Goal: Task Accomplishment & Management: Use online tool/utility

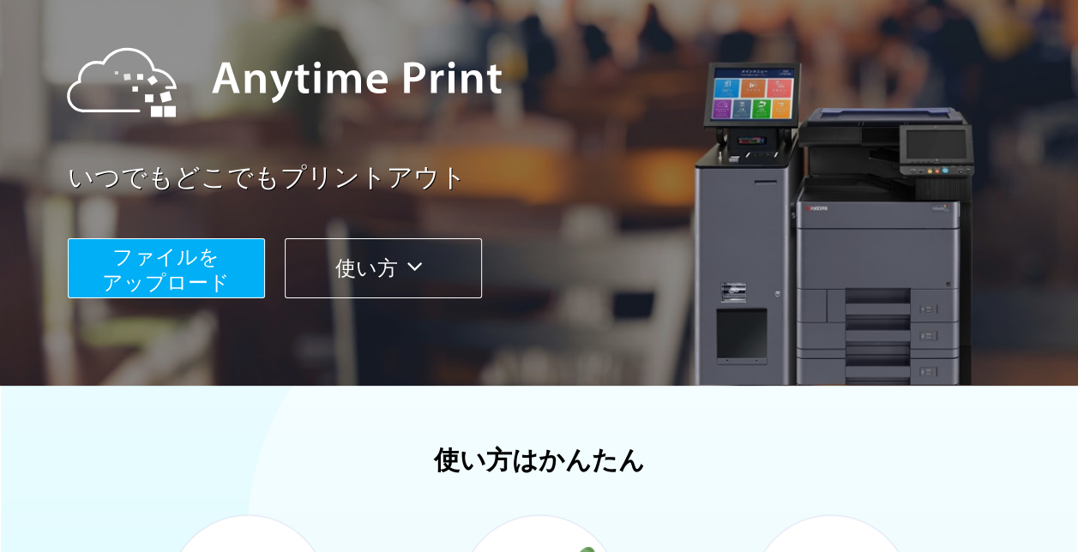
click at [238, 283] on button "ファイルを ​​アップロード" at bounding box center [166, 268] width 197 height 60
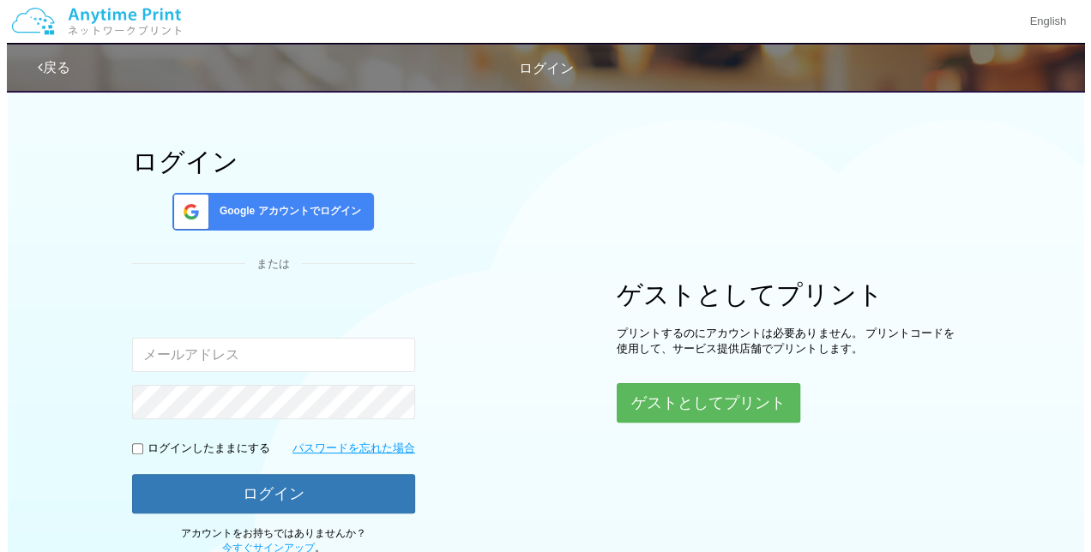
scroll to position [165, 0]
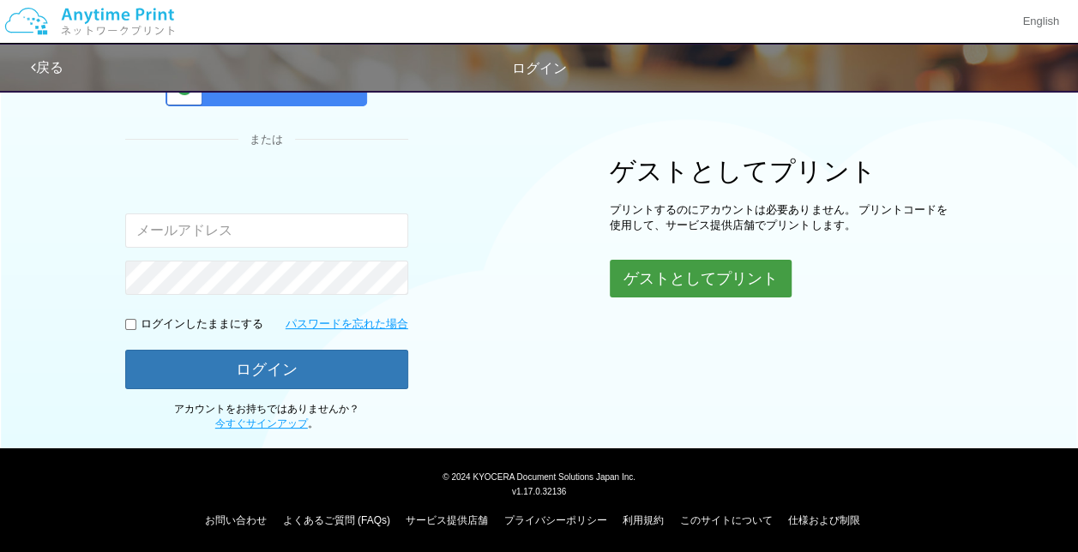
click at [643, 267] on button "ゲストとしてプリント" at bounding box center [701, 279] width 182 height 38
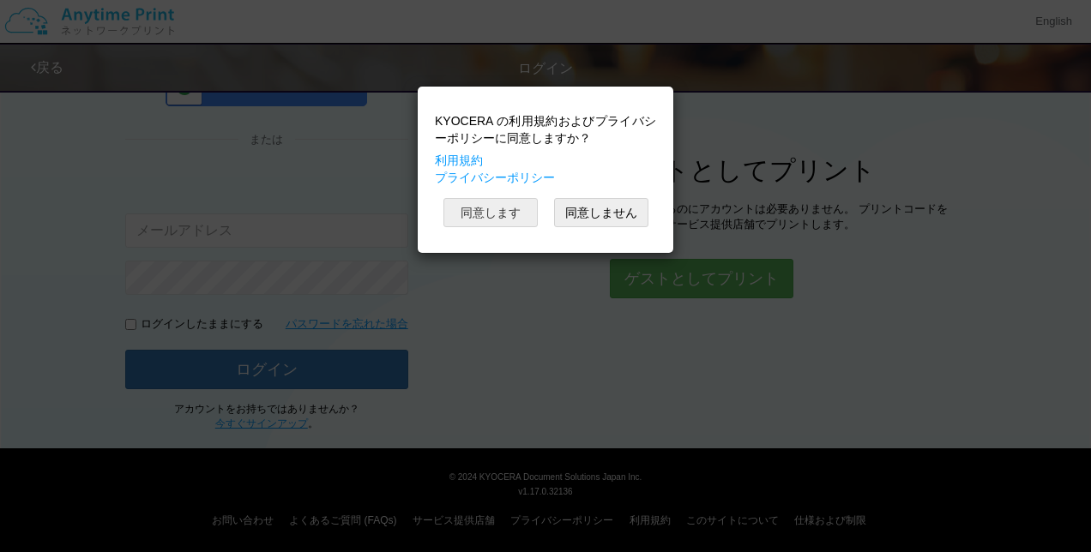
click at [499, 215] on button "同意します" at bounding box center [490, 212] width 94 height 29
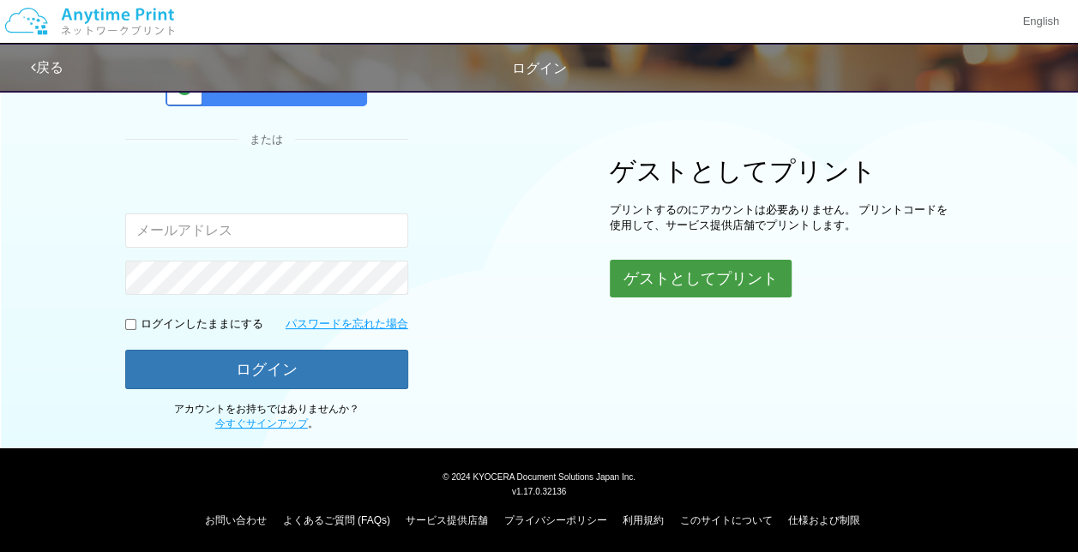
click at [634, 267] on button "ゲストとしてプリント" at bounding box center [701, 279] width 182 height 38
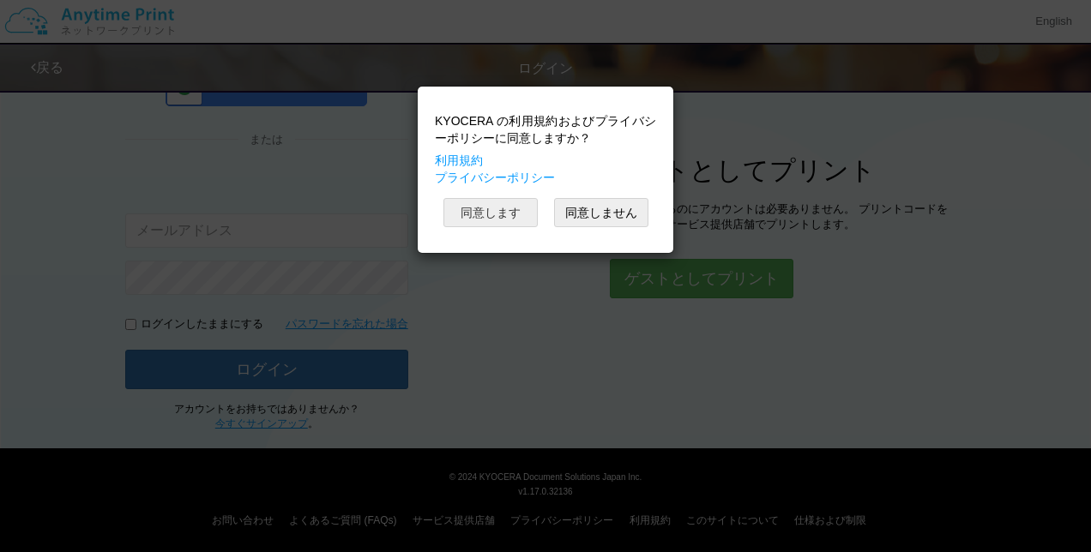
click at [510, 208] on button "同意します" at bounding box center [490, 212] width 94 height 29
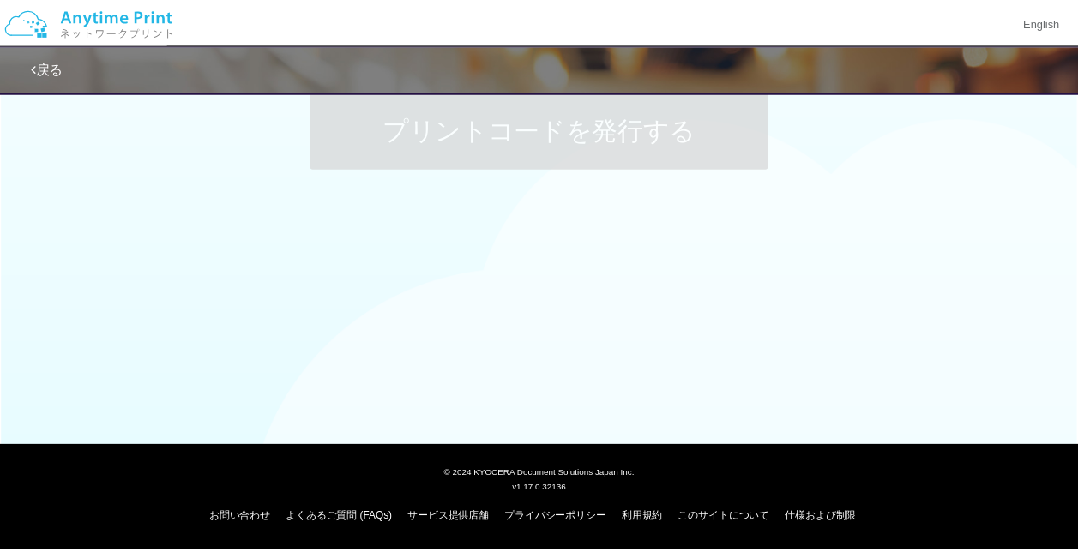
scroll to position [165, 0]
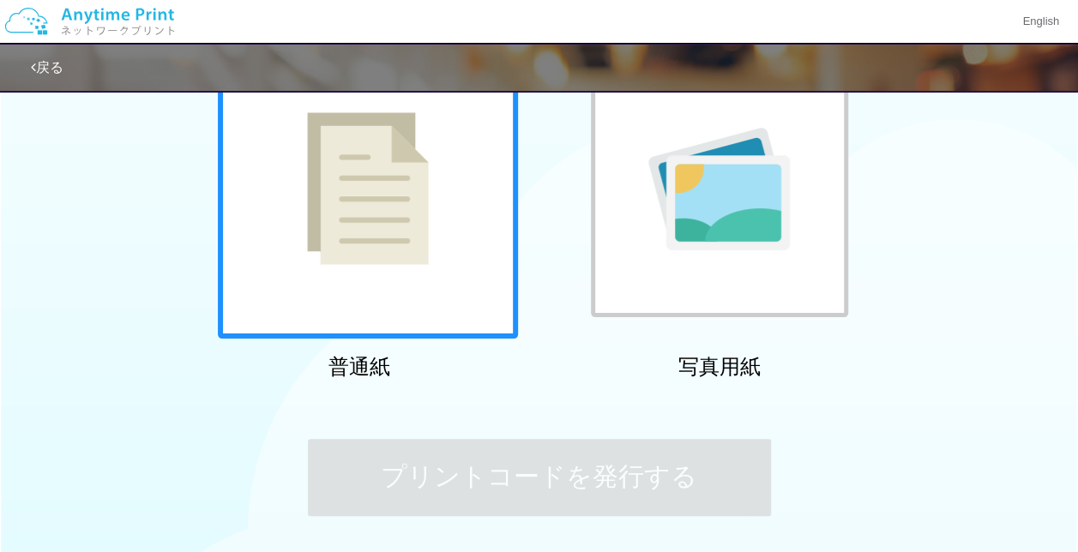
click at [474, 286] on div at bounding box center [368, 189] width 300 height 300
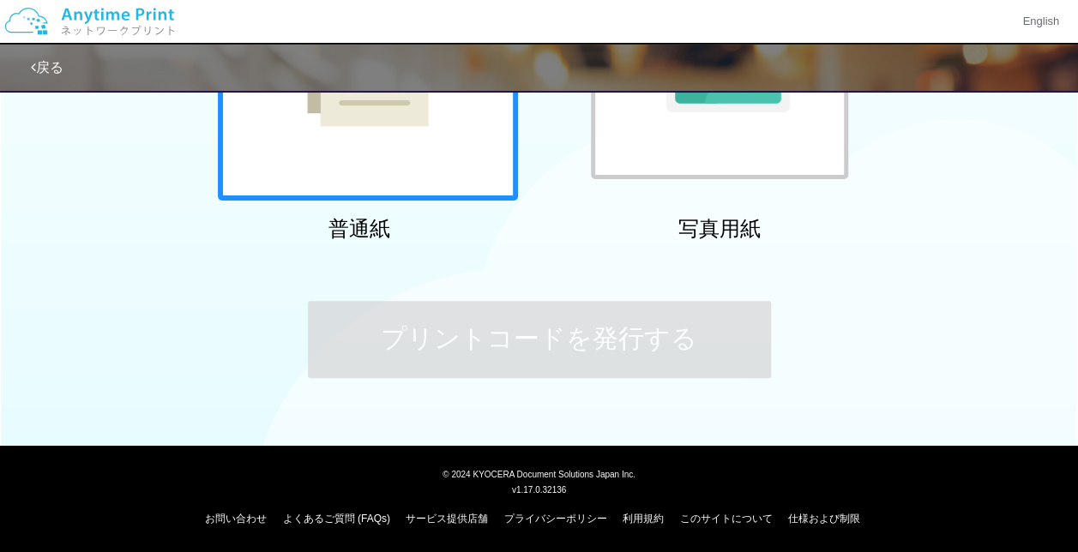
scroll to position [0, 0]
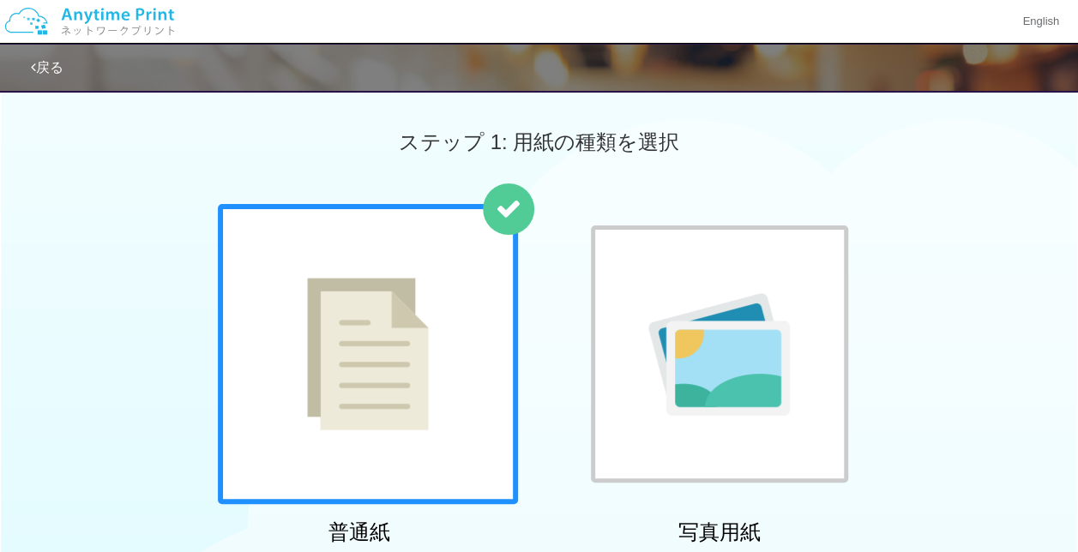
click at [408, 293] on div at bounding box center [368, 354] width 300 height 300
click at [646, 305] on div at bounding box center [719, 353] width 257 height 257
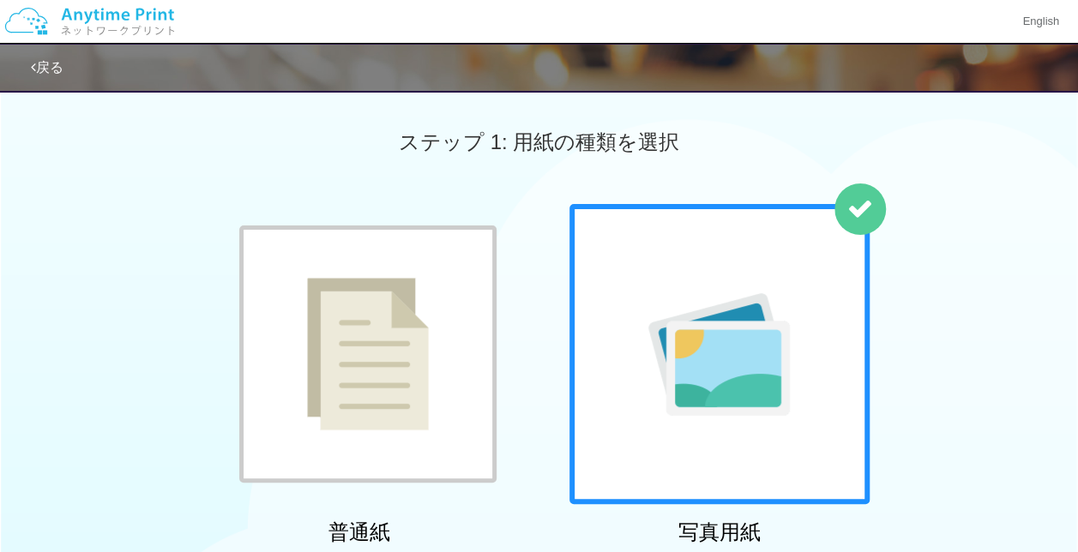
click at [406, 294] on img at bounding box center [368, 354] width 122 height 153
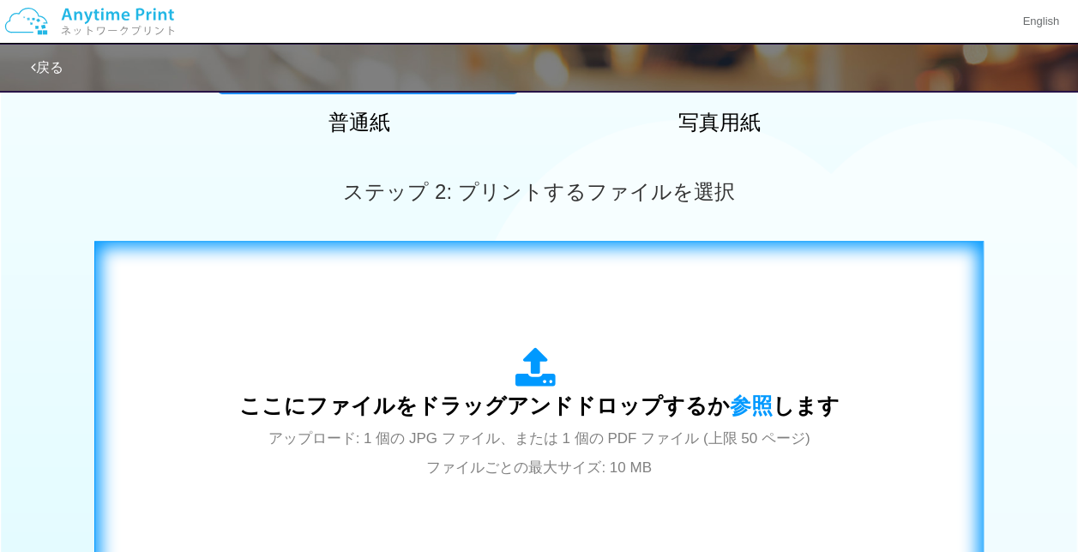
scroll to position [408, 0]
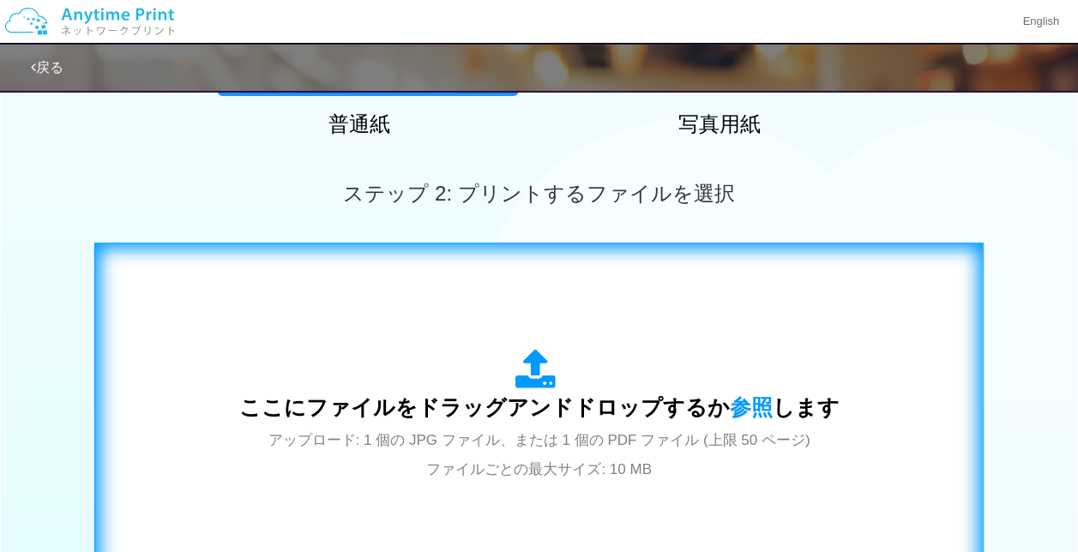
click at [497, 283] on div "ここにファイルをドラッグアンドドロップするか 参照 します アップロード: 1 個の JPG ファイル、または 1 個の PDF ファイル (上限 50 ペー…" at bounding box center [538, 416] width 853 height 310
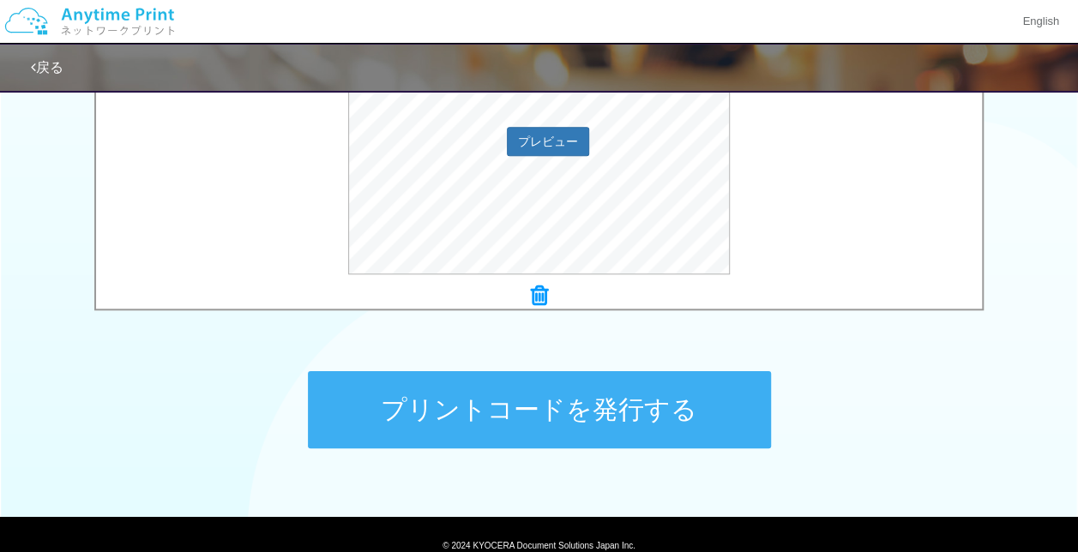
scroll to position [751, 0]
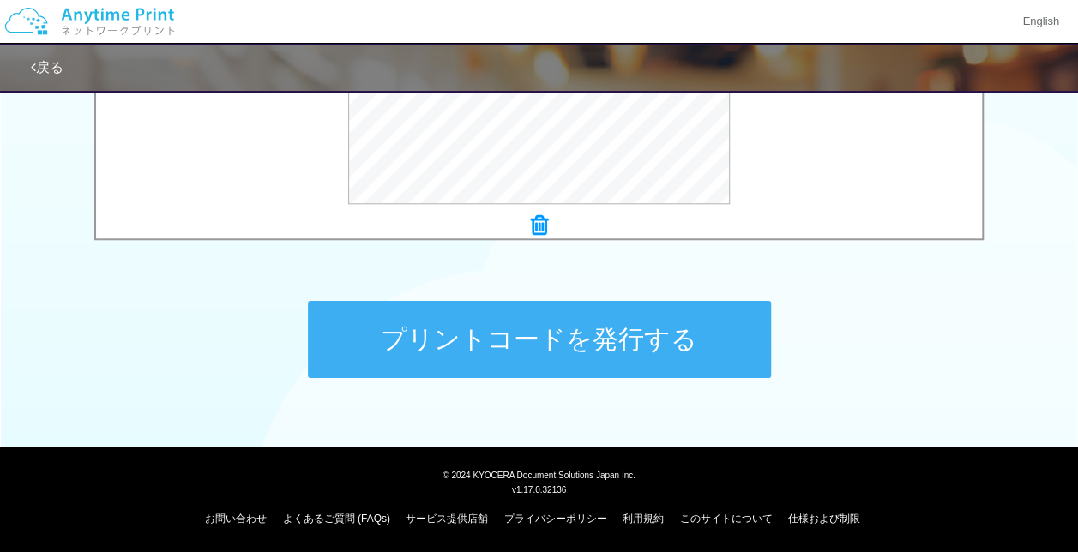
click at [586, 340] on button "プリントコードを発行する" at bounding box center [539, 339] width 463 height 77
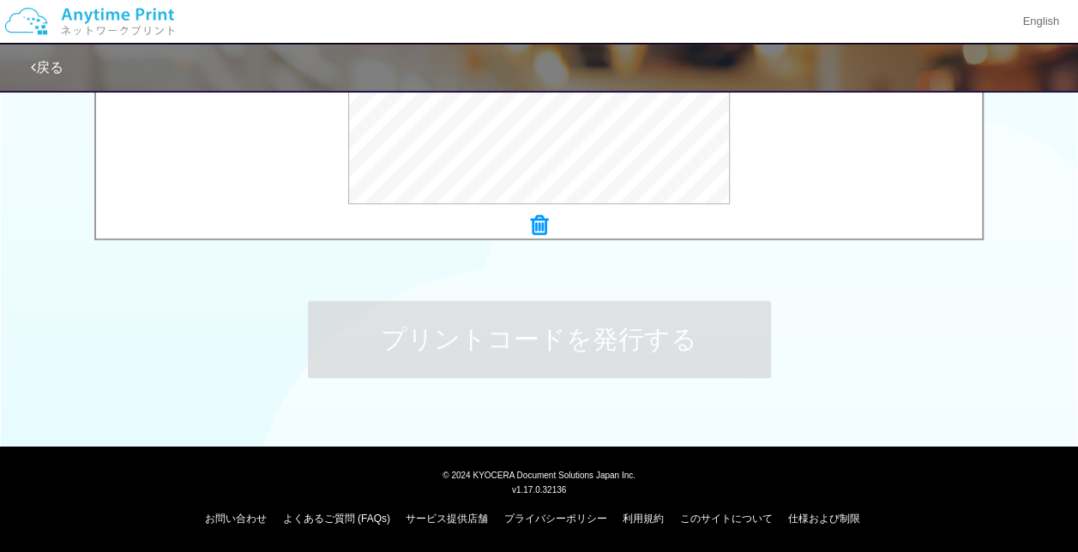
scroll to position [0, 0]
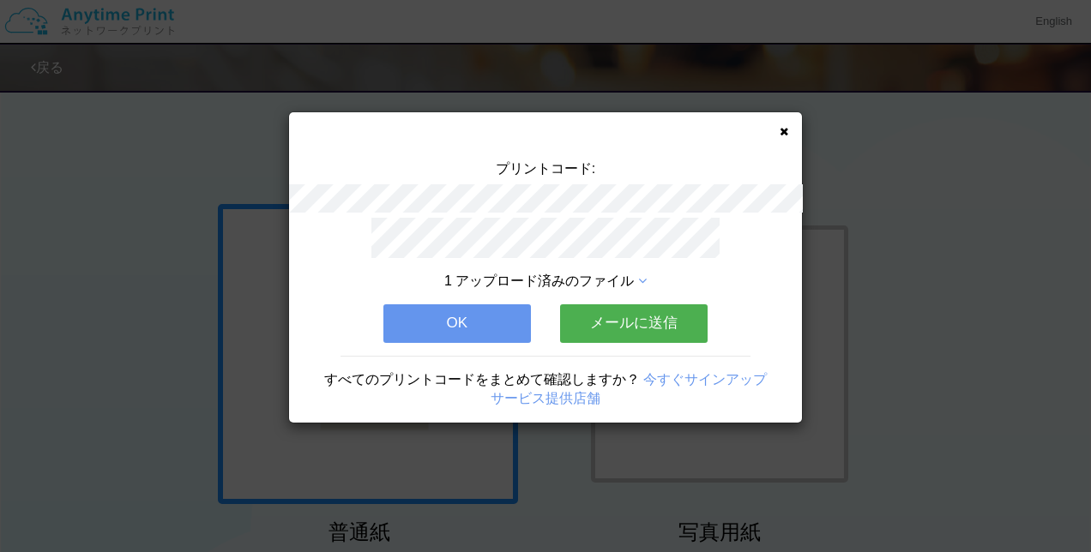
click at [518, 321] on button "OK" at bounding box center [456, 323] width 147 height 38
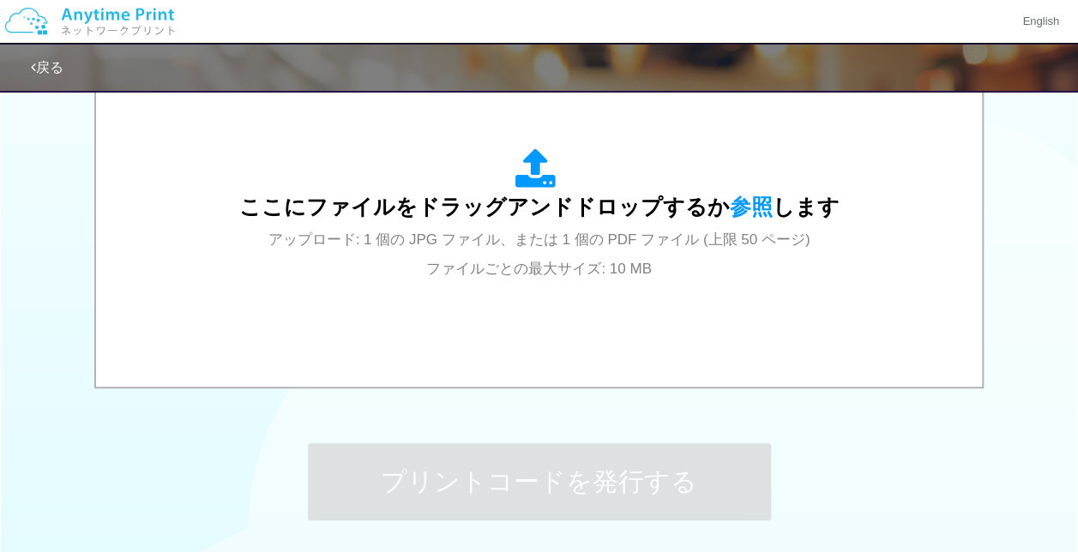
scroll to position [751, 0]
